Goal: Obtain resource: Download file/media

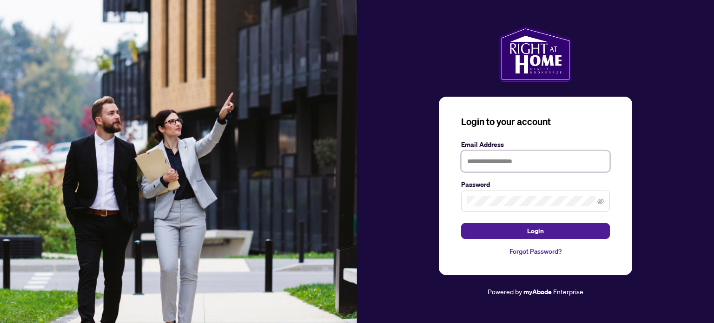
click at [495, 161] on input "text" at bounding box center [535, 161] width 149 height 21
type input "**********"
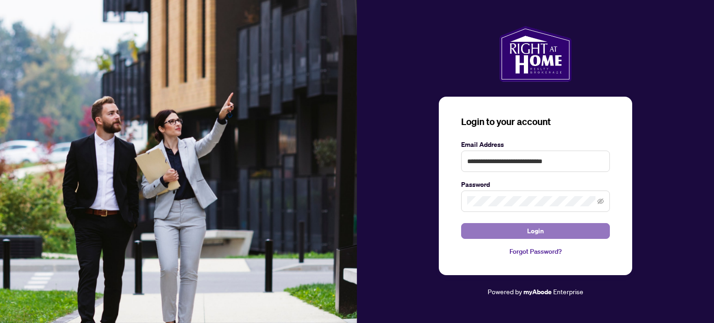
click at [485, 226] on button "Login" at bounding box center [535, 231] width 149 height 16
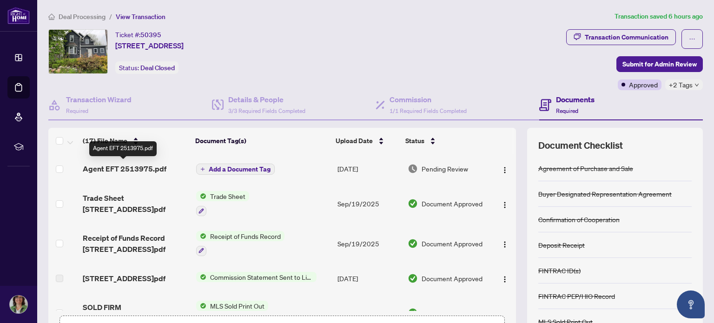
click at [149, 163] on span "Agent EFT 2513975.pdf" at bounding box center [125, 168] width 84 height 11
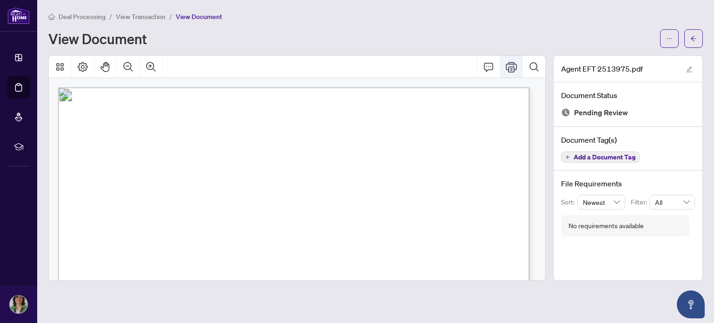
click at [514, 66] on icon "Print" at bounding box center [511, 66] width 11 height 11
drag, startPoint x: 452, startPoint y: 146, endPoint x: 422, endPoint y: 144, distance: 29.8
click at [422, 87] on p "Right at Home Realty PAID BY E.F.T. [DATE] Twelve Thousand One Hundred Eighty S…" at bounding box center [448, 87] width 780 height 0
